Goal: Navigation & Orientation: Find specific page/section

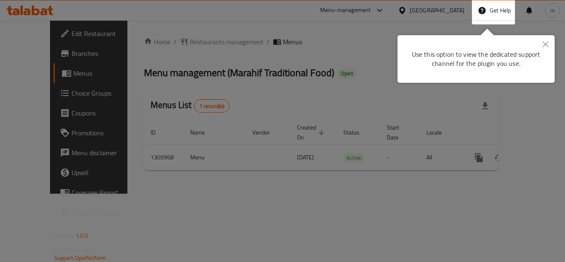
click at [543, 41] on icon "Close" at bounding box center [546, 44] width 6 height 6
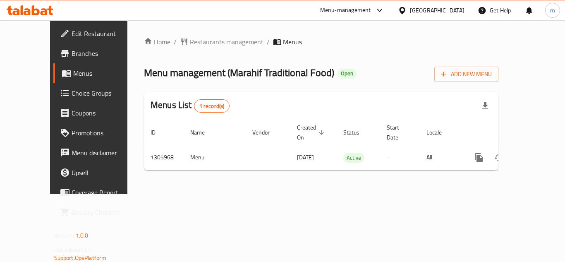
click at [72, 56] on span "Branches" at bounding box center [105, 53] width 66 height 10
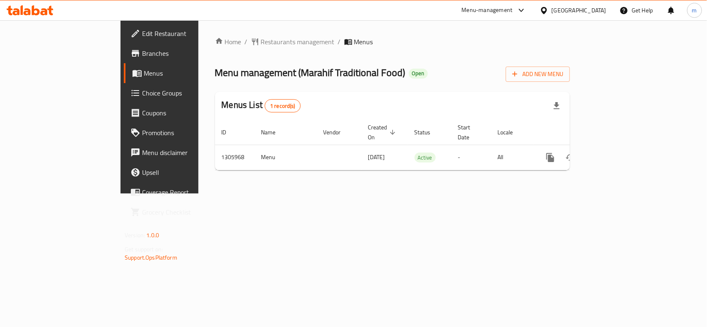
drag, startPoint x: 589, startPoint y: 17, endPoint x: 587, endPoint y: 13, distance: 4.6
click at [565, 17] on div "[GEOGRAPHIC_DATA]" at bounding box center [573, 10] width 80 height 20
click at [565, 13] on div "[GEOGRAPHIC_DATA]" at bounding box center [578, 10] width 55 height 9
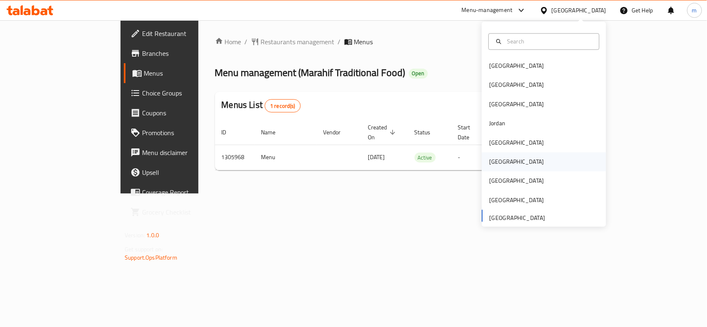
click at [492, 155] on div "[GEOGRAPHIC_DATA]" at bounding box center [516, 162] width 68 height 19
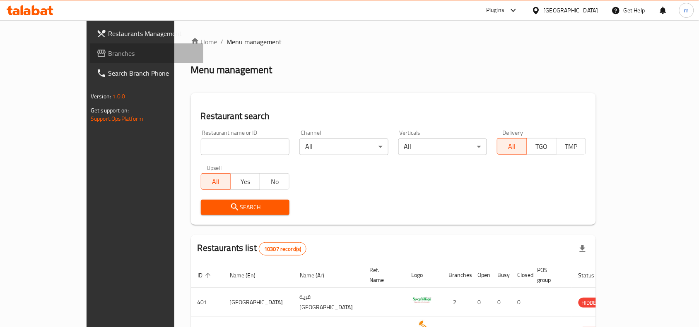
click at [108, 52] on span "Branches" at bounding box center [152, 53] width 89 height 10
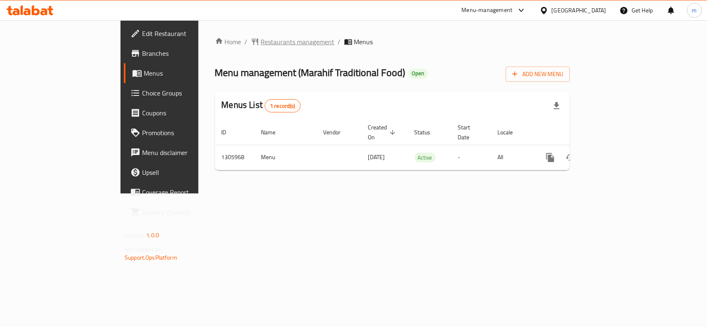
click at [261, 42] on span "Restaurants management" at bounding box center [298, 42] width 74 height 10
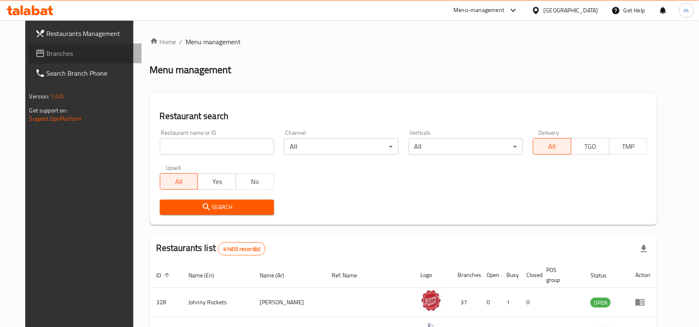
click at [48, 55] on span "Branches" at bounding box center [91, 53] width 89 height 10
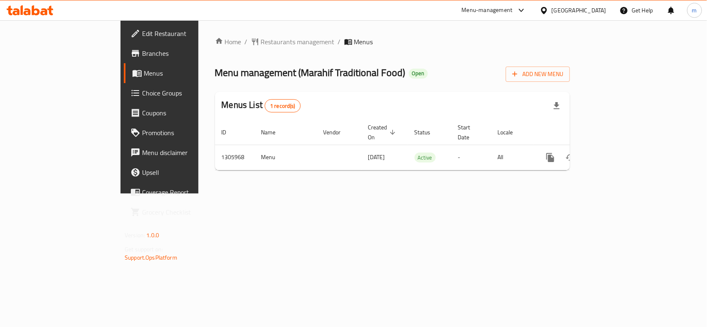
drag, startPoint x: 580, startPoint y: 7, endPoint x: 578, endPoint y: 14, distance: 8.1
click at [565, 7] on div "[GEOGRAPHIC_DATA]" at bounding box center [578, 10] width 55 height 9
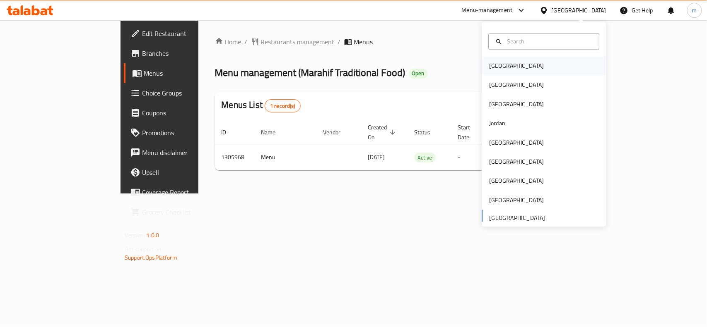
click at [510, 63] on div "[GEOGRAPHIC_DATA]" at bounding box center [543, 66] width 124 height 19
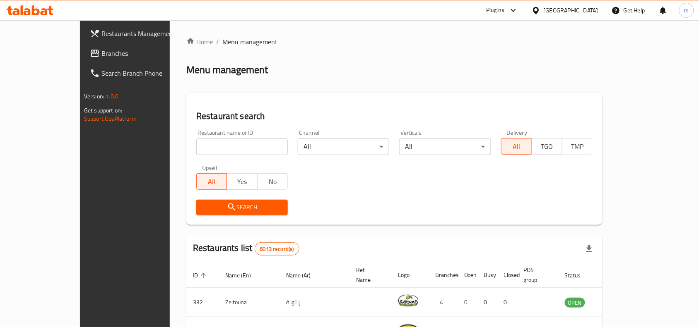
click at [101, 53] on span "Branches" at bounding box center [145, 53] width 89 height 10
